Goal: Ask a question

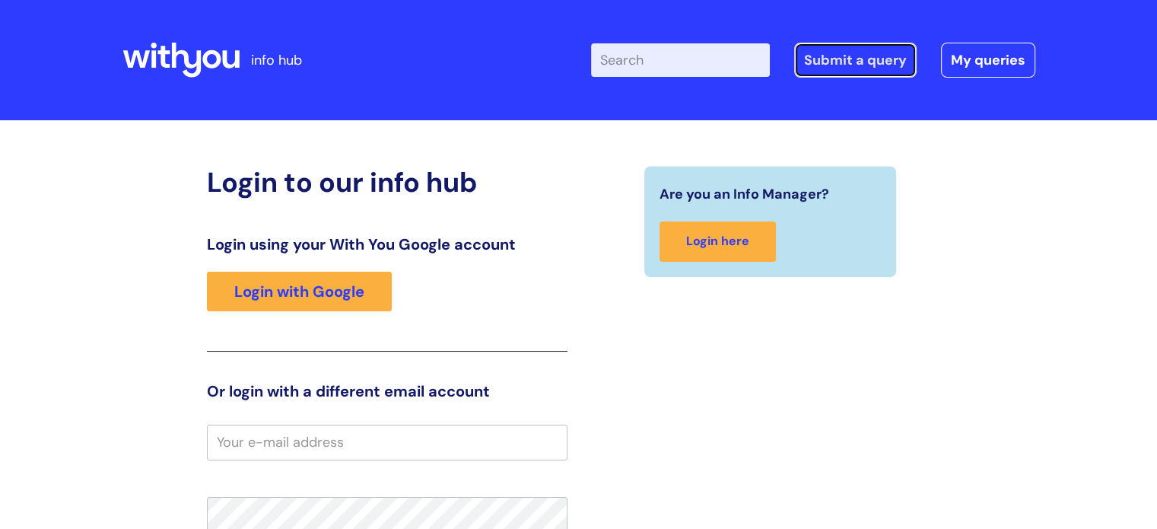
click at [837, 61] on link "Submit a query" at bounding box center [855, 60] width 122 height 35
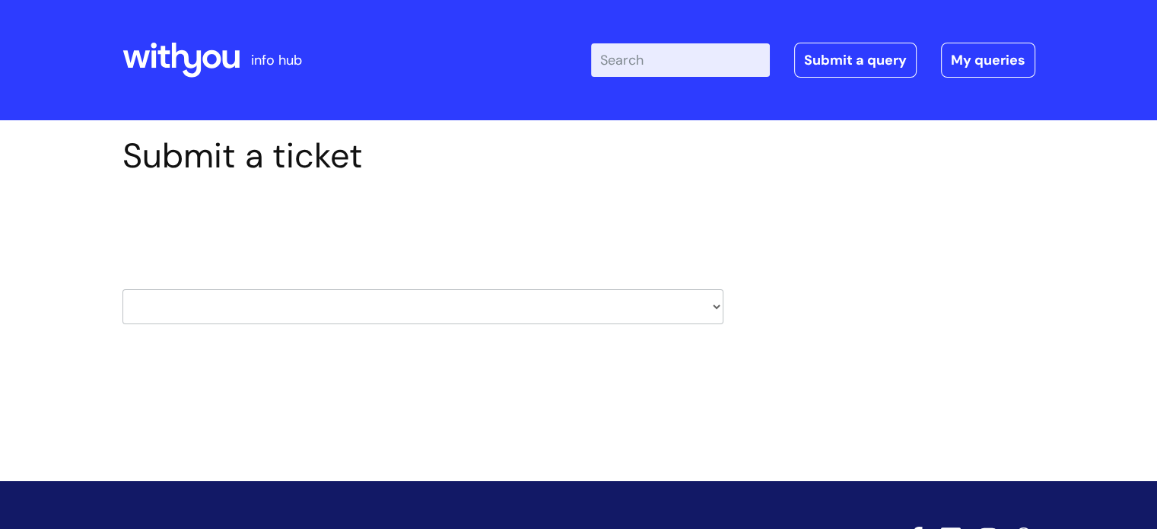
click at [712, 310] on select "HR / People IT and Support Clinical Drug Alerts Finance Accounts Data Support T…" at bounding box center [422, 306] width 601 height 35
select select "finance_accounts"
click at [122, 289] on select "HR / People IT and Support Clinical Drug Alerts Finance Accounts Data Support T…" at bounding box center [422, 306] width 601 height 35
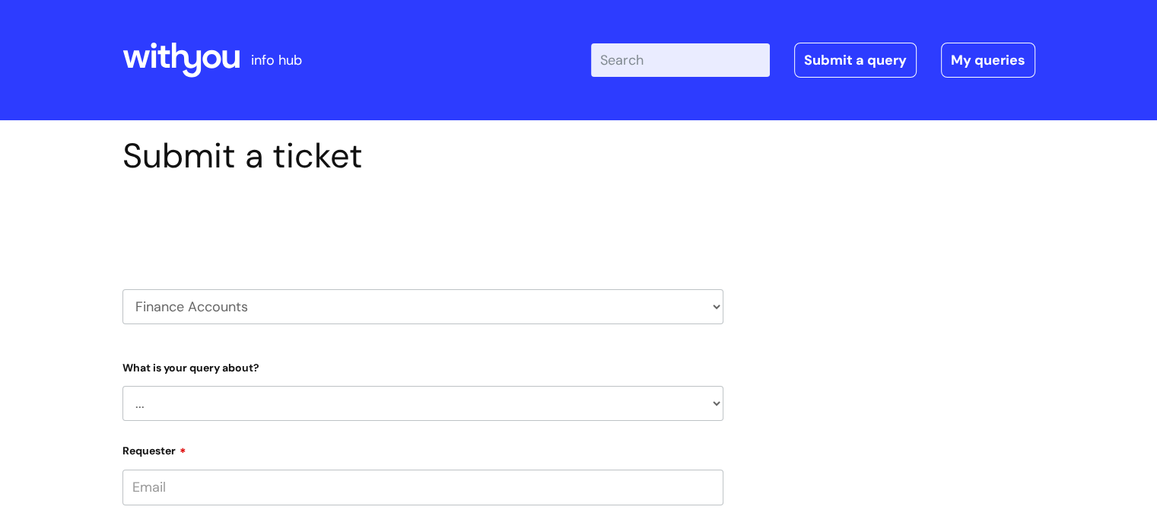
click at [666, 402] on select "... Finance Systems Finance Requests (inc. Expenses) Invoices Research" at bounding box center [422, 403] width 601 height 35
click at [122, 386] on select "... Finance Systems Finance Requests (inc. Expenses) Invoices Research" at bounding box center [422, 403] width 601 height 35
click at [354, 477] on select "... Concur + Basware Exchequer" at bounding box center [429, 481] width 589 height 35
click at [503, 313] on select "HR / People IT and Support Clinical Drug Alerts Finance Accounts Data Support T…" at bounding box center [422, 306] width 601 height 35
click at [122, 289] on select "HR / People IT and Support Clinical Drug Alerts Finance Accounts Data Support T…" at bounding box center [422, 306] width 601 height 35
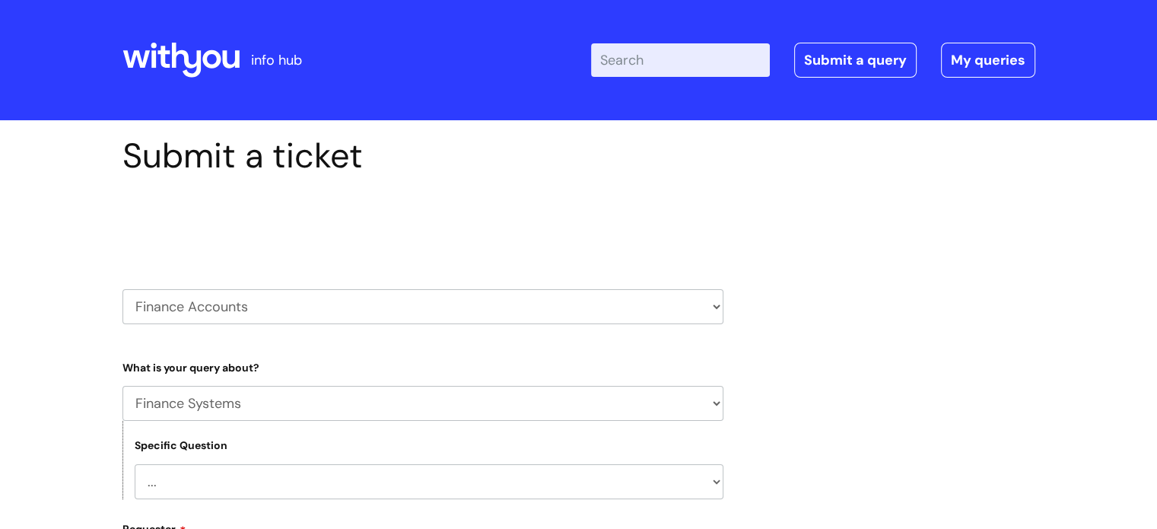
click at [502, 392] on select "... Finance Systems Finance Requests (inc. Expenses) Invoices Research" at bounding box center [422, 403] width 601 height 35
select select "Finance Requests (inc. Expenses)"
click at [122, 386] on select "... Finance Systems Finance Requests (inc. Expenses) Invoices Research" at bounding box center [422, 403] width 601 height 35
click at [392, 475] on select "... Budgets Expenses Getting Edits/Revisions New Supplier Purchase cards/ [PERS…" at bounding box center [429, 481] width 589 height 35
select select "Purchase cards/ [PERSON_NAME] Cash Cards"
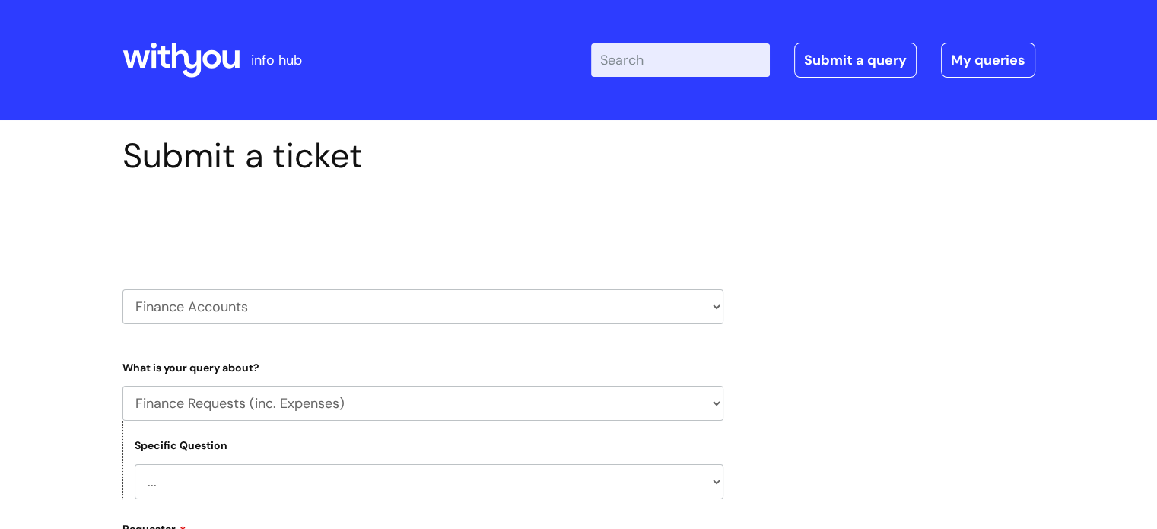
click at [135, 464] on select "... Budgets Expenses Getting Edits/Revisions New Supplier Purchase cards/ [PERS…" at bounding box center [429, 481] width 589 height 35
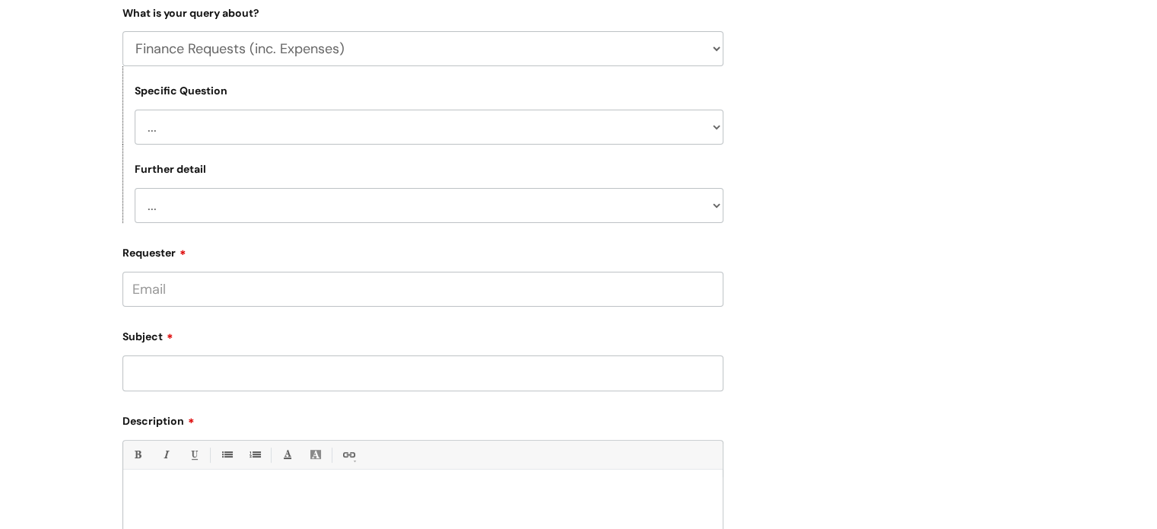
scroll to position [348, 0]
